Goal: Find specific page/section: Find specific page/section

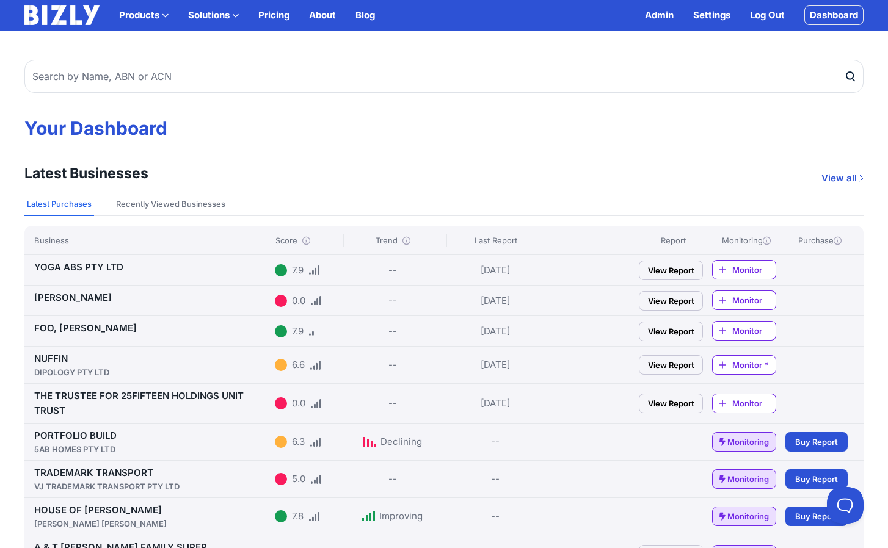
click at [79, 13] on img at bounding box center [61, 15] width 75 height 20
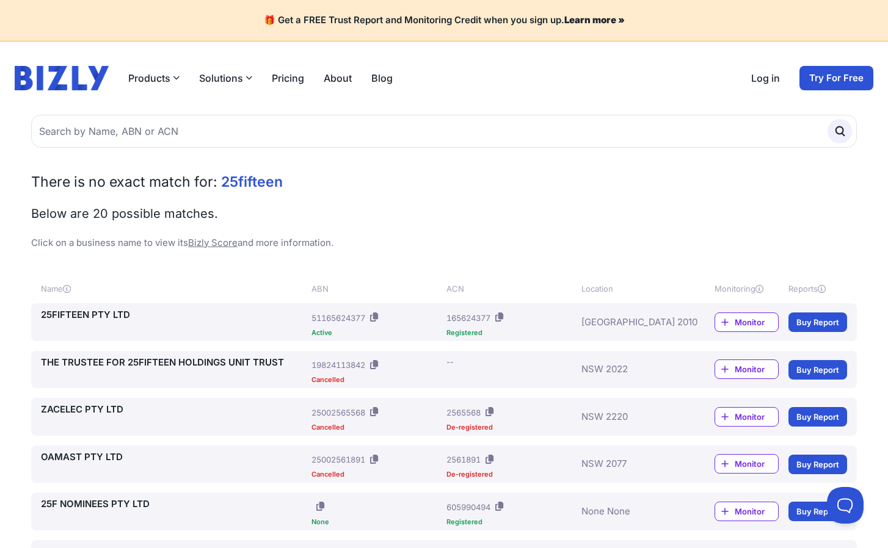
click at [74, 82] on img at bounding box center [62, 78] width 94 height 24
